Goal: Transaction & Acquisition: Purchase product/service

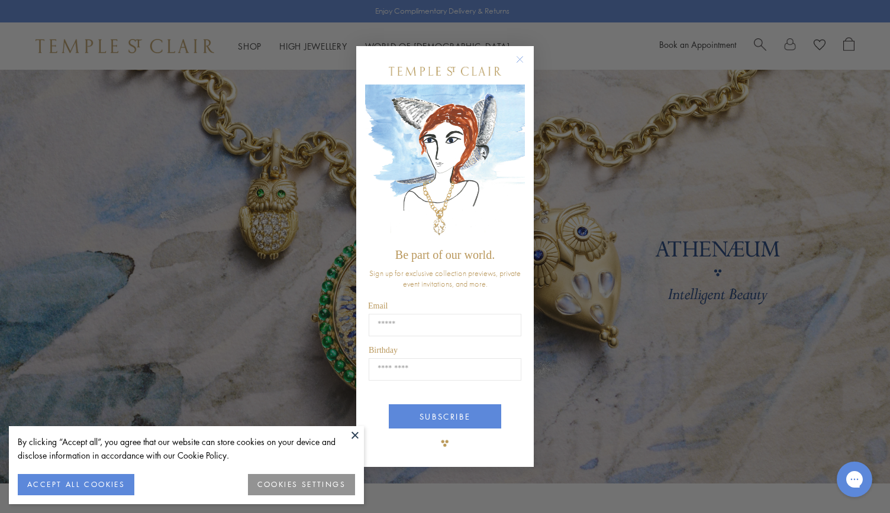
click at [351, 432] on button at bounding box center [355, 435] width 18 height 18
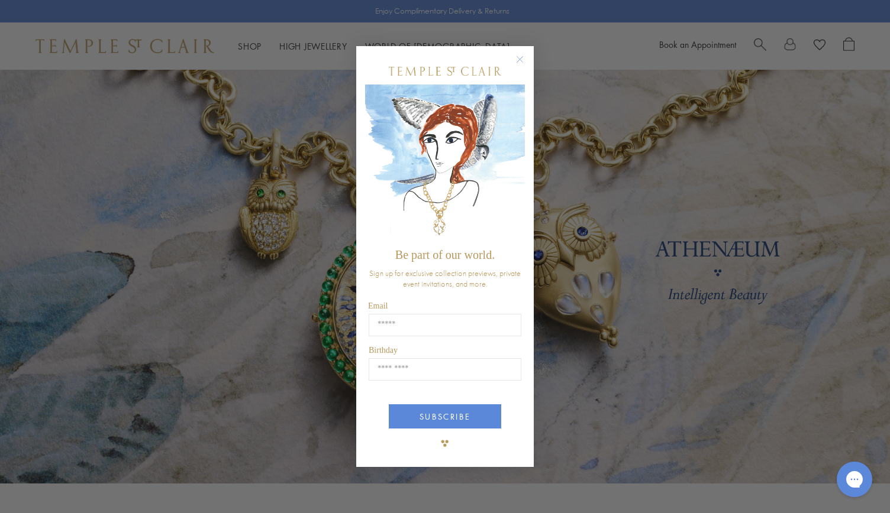
click at [521, 57] on icon "Close dialog" at bounding box center [520, 60] width 6 height 6
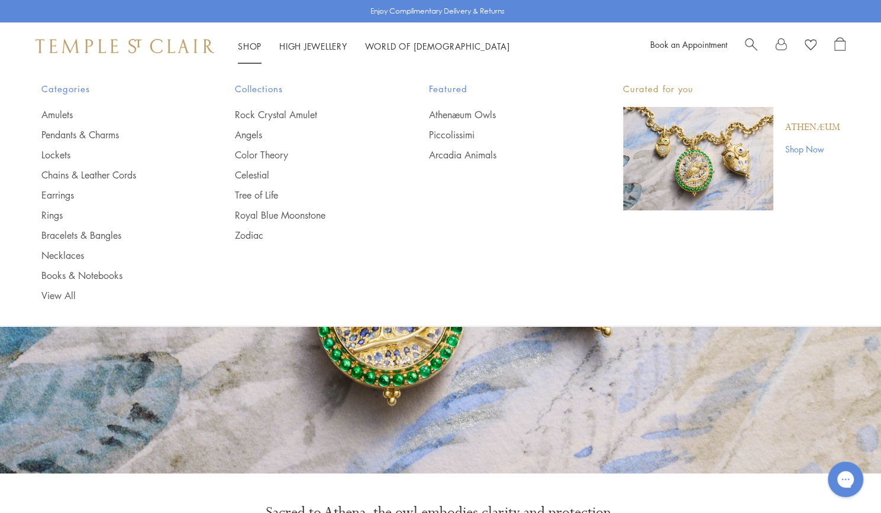
scroll to position [9, 0]
click at [51, 189] on link "Earrings" at bounding box center [114, 195] width 147 height 13
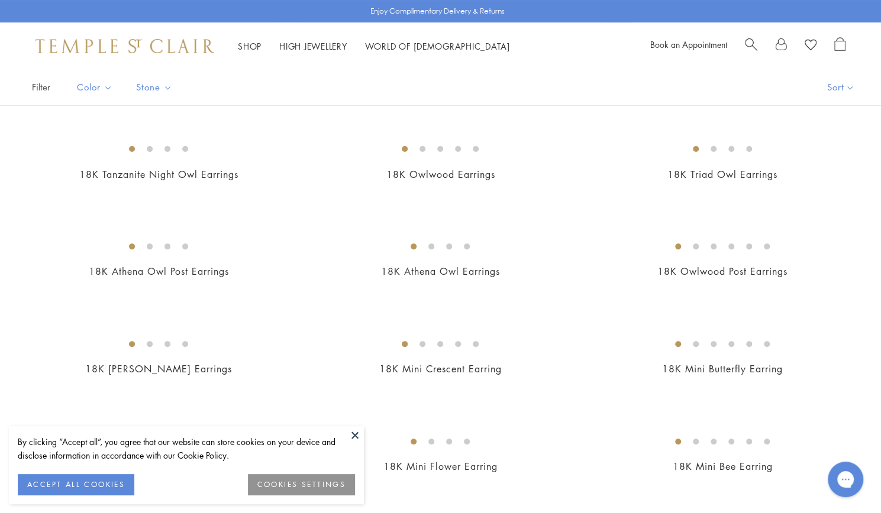
click at [355, 436] on button at bounding box center [355, 435] width 18 height 18
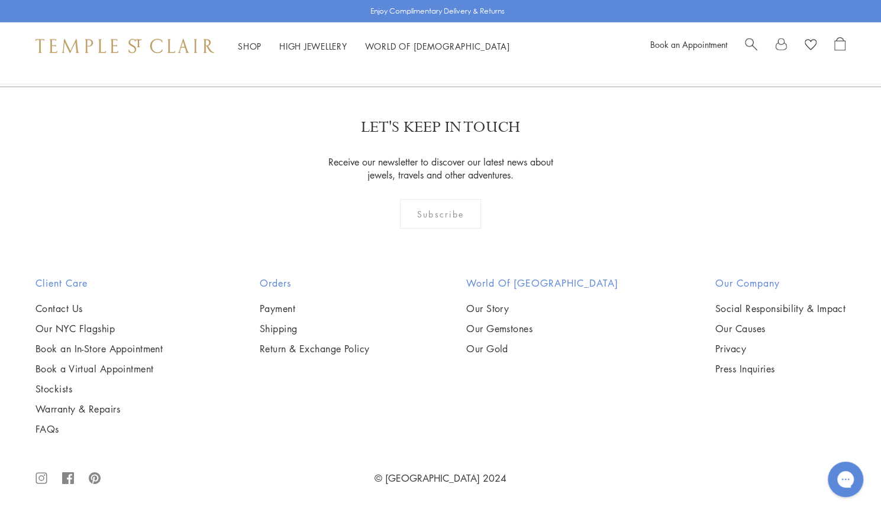
scroll to position [6121, 0]
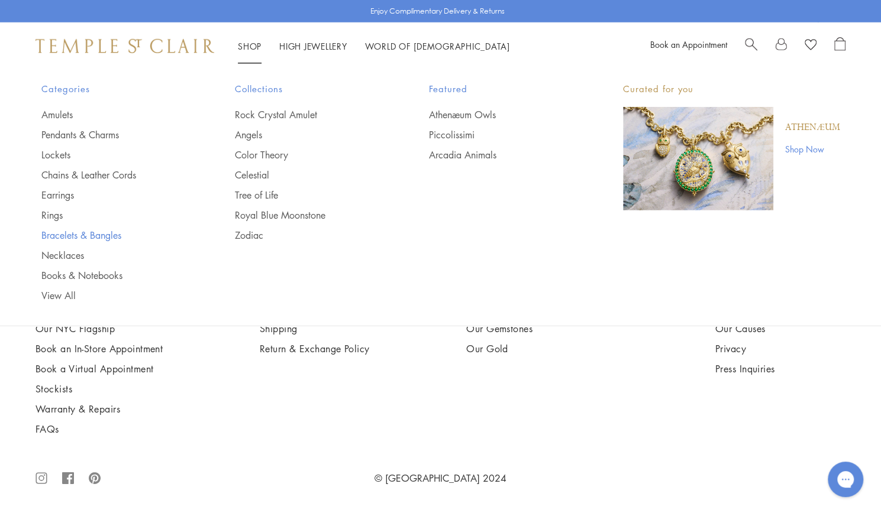
click at [88, 235] on link "Bracelets & Bangles" at bounding box center [114, 235] width 147 height 13
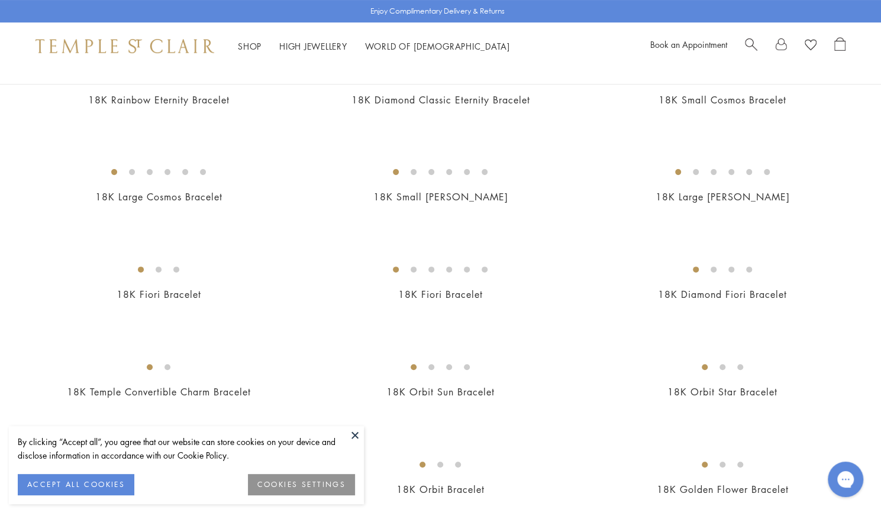
scroll to position [174, 0]
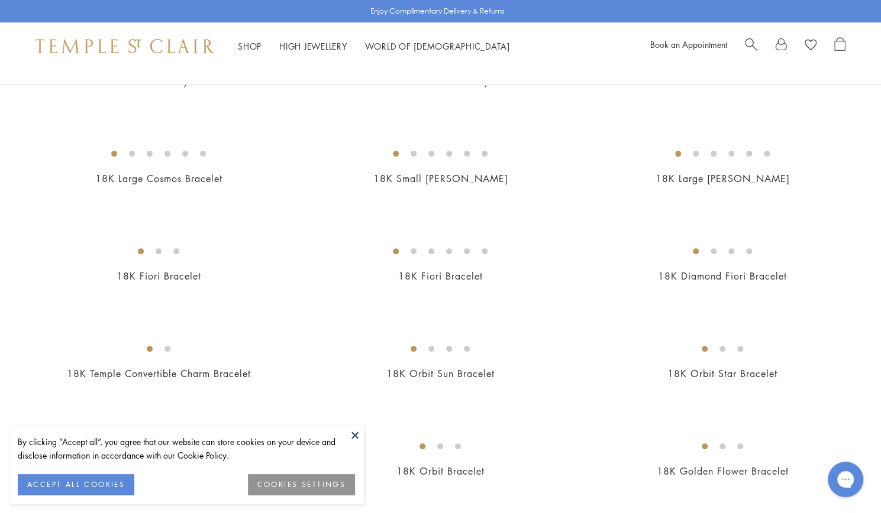
click at [354, 437] on button at bounding box center [355, 435] width 18 height 18
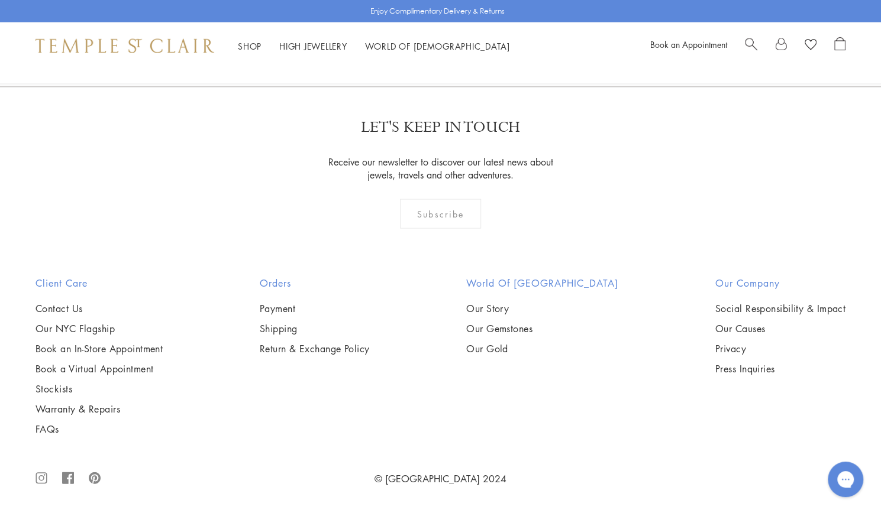
scroll to position [4133, 0]
